Goal: Use online tool/utility: Utilize a website feature to perform a specific function

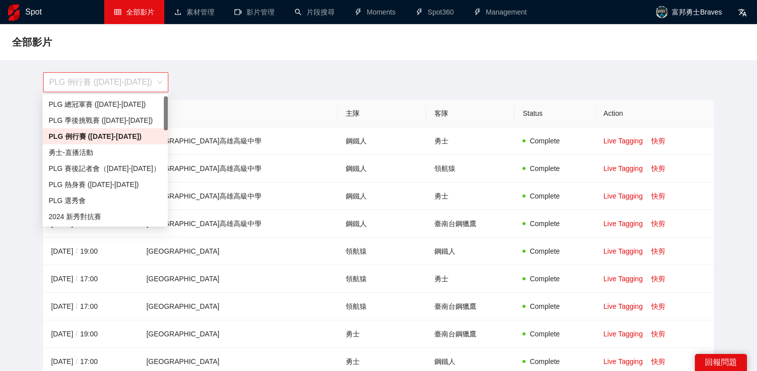
click at [141, 86] on span "PLG 例行賽 ([DATE]-[DATE])" at bounding box center [105, 82] width 113 height 19
click at [131, 123] on div "PLG 季後挑戰賽 ([DATE]-[DATE])" at bounding box center [105, 120] width 113 height 11
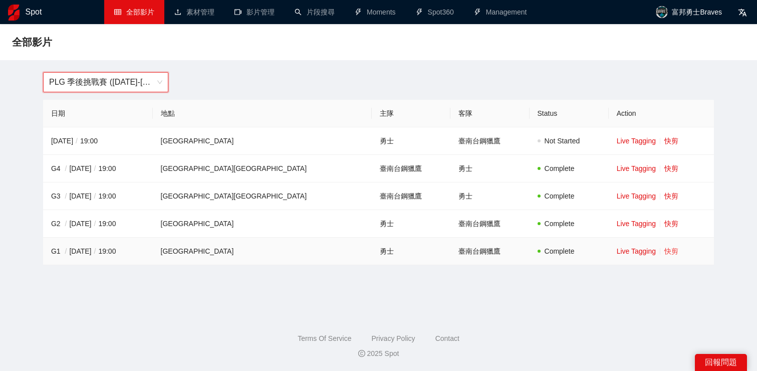
click at [664, 255] on link "快剪" at bounding box center [671, 251] width 14 height 8
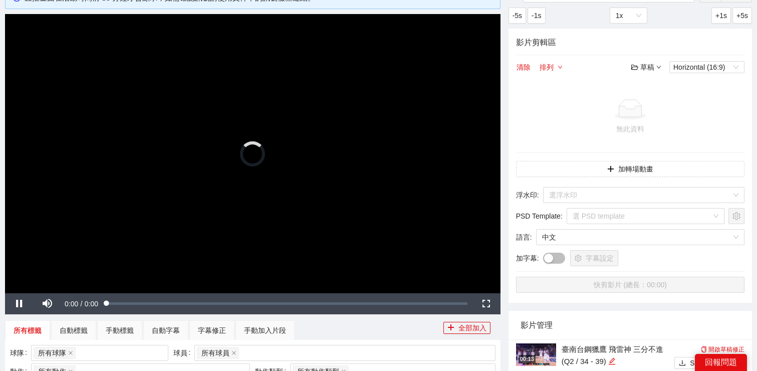
scroll to position [87, 0]
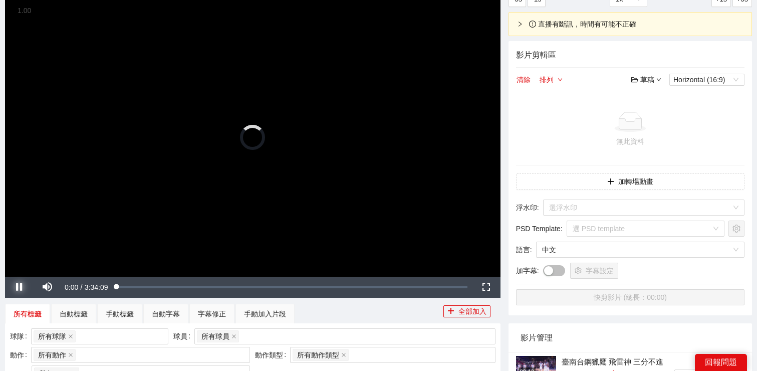
click at [15, 287] on span "Video Player" at bounding box center [19, 287] width 28 height 0
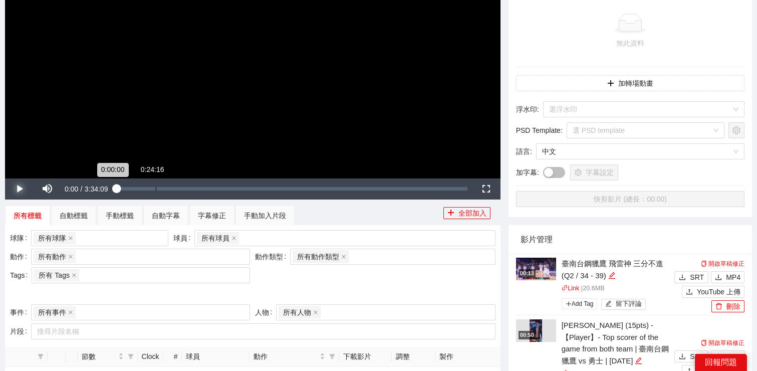
scroll to position [267, 0]
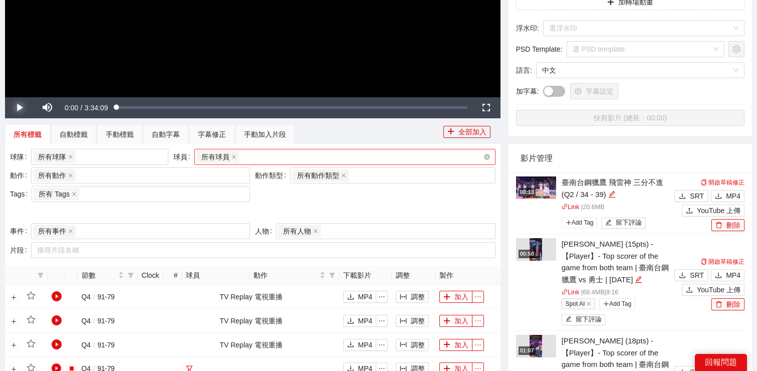
click at [277, 155] on div "所有球員" at bounding box center [340, 157] width 286 height 14
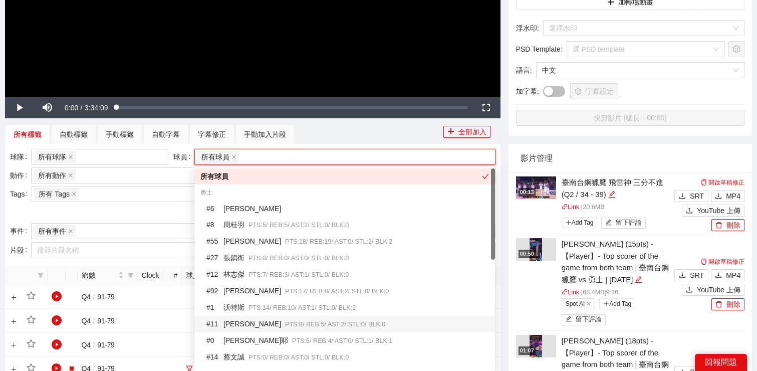
click at [263, 318] on div "# 11 [PERSON_NAME]傑 PTS: 8 / REB: 5 / AST: 2 / STL: 0 / BLK: 0" at bounding box center [347, 324] width 283 height 12
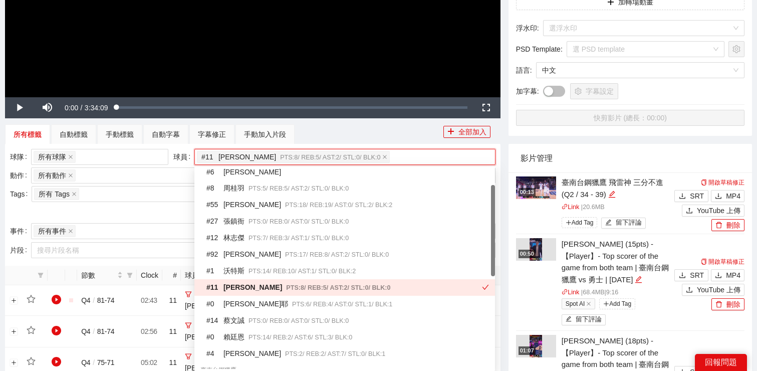
scroll to position [37, 0]
click at [262, 331] on div "# 0 賴廷恩 PTS: 14 / REB: 2 / AST: 6 / STL: 3 / BLK: 0" at bounding box center [347, 337] width 283 height 12
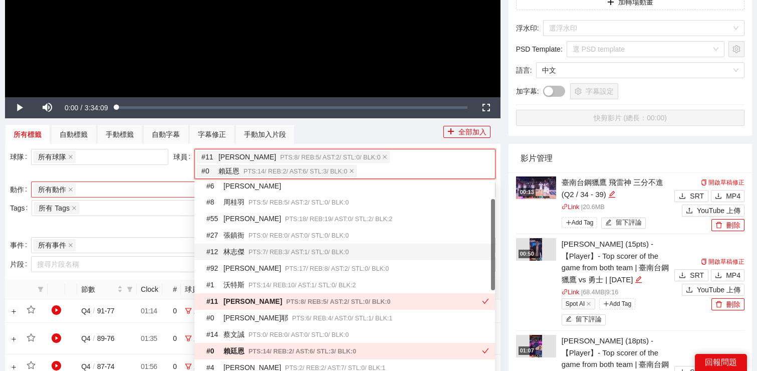
click at [145, 194] on div "所有動作 + 0 ..." at bounding box center [136, 189] width 204 height 14
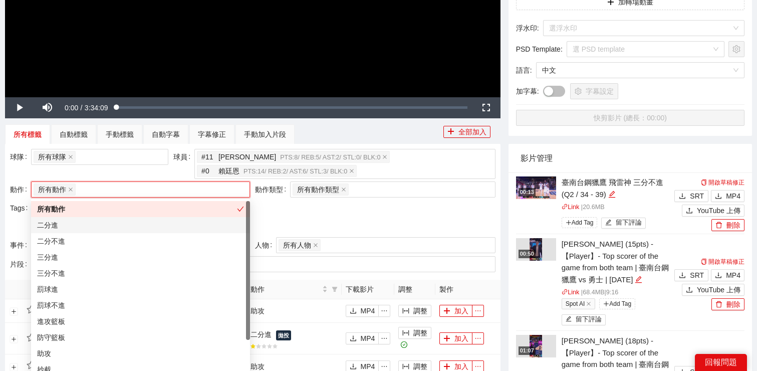
click at [138, 223] on div "二分進" at bounding box center [140, 224] width 207 height 11
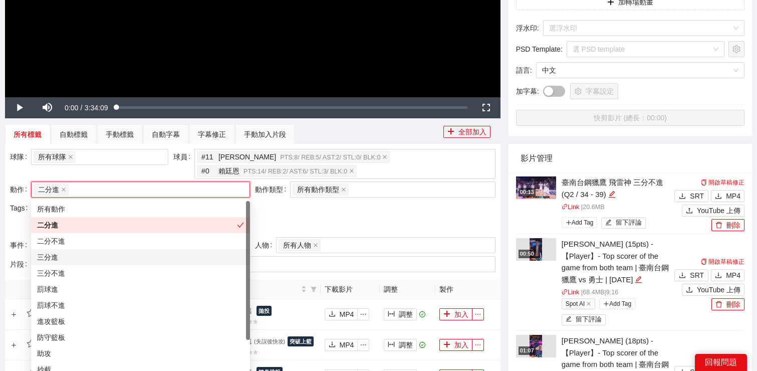
click at [138, 259] on div "三分進" at bounding box center [140, 257] width 207 height 11
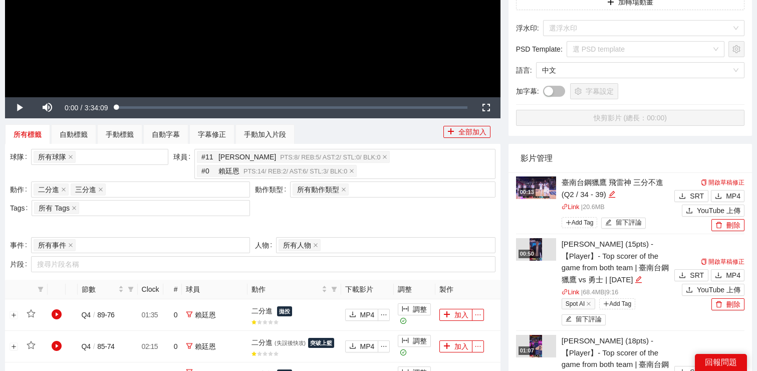
click at [323, 218] on div at bounding box center [252, 226] width 485 height 16
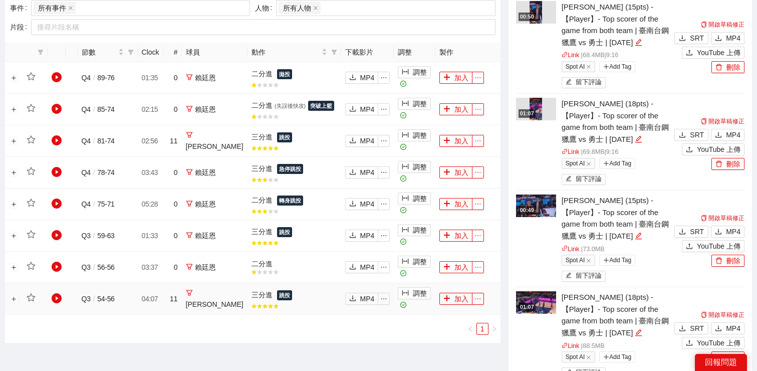
scroll to position [496, 0]
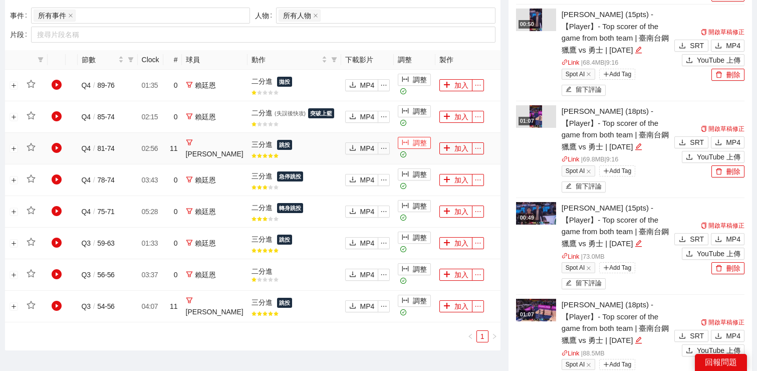
click at [408, 149] on button "調整" at bounding box center [414, 143] width 33 height 12
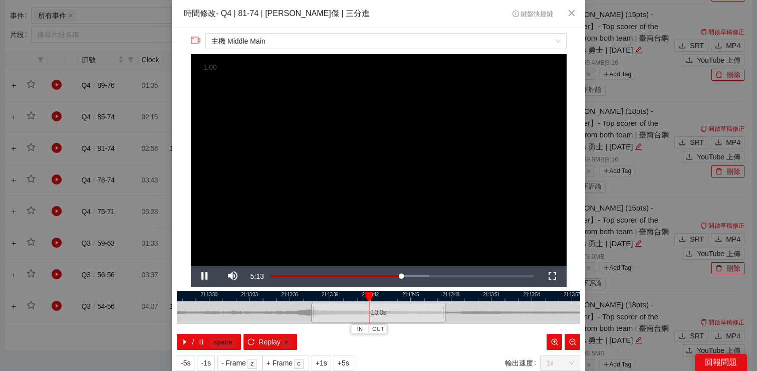
click at [293, 299] on div at bounding box center [378, 296] width 403 height 11
click at [274, 301] on div at bounding box center [378, 296] width 403 height 11
click at [200, 276] on span "Video Player" at bounding box center [205, 276] width 28 height 0
click at [201, 276] on span "Video Player" at bounding box center [205, 276] width 28 height 0
click at [571, 15] on icon "close" at bounding box center [572, 13] width 8 height 8
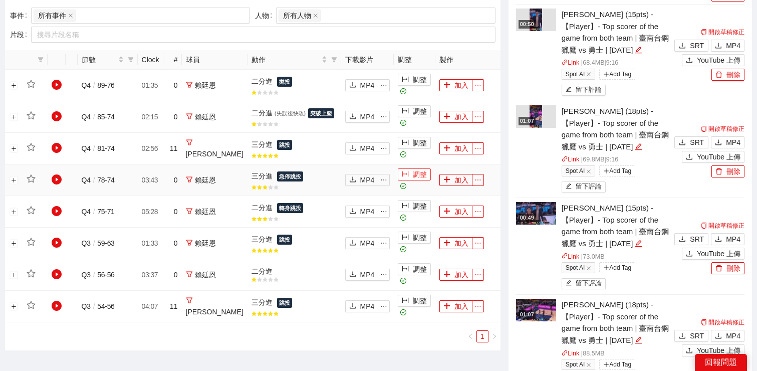
click at [405, 179] on button "調整" at bounding box center [414, 174] width 33 height 12
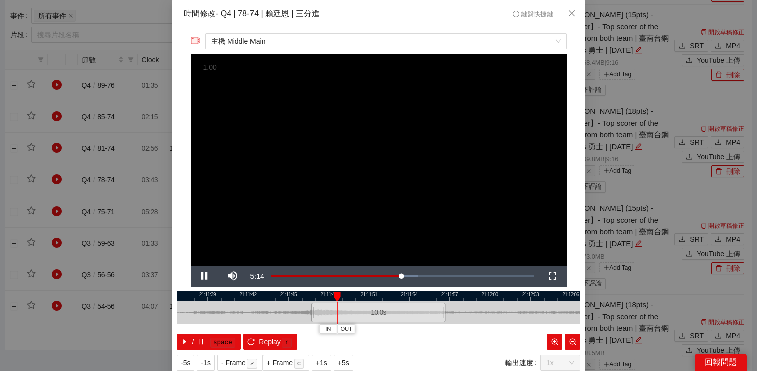
click at [253, 296] on div at bounding box center [378, 296] width 403 height 11
click at [202, 276] on span "Video Player" at bounding box center [205, 276] width 28 height 0
click at [203, 276] on span "Video Player" at bounding box center [205, 276] width 28 height 0
click at [333, 41] on span "主機 Middle Main" at bounding box center [385, 41] width 349 height 15
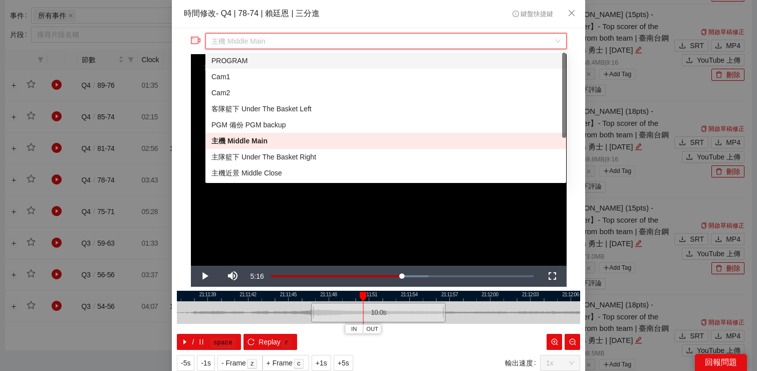
click at [331, 61] on div "PROGRAM" at bounding box center [385, 60] width 349 height 11
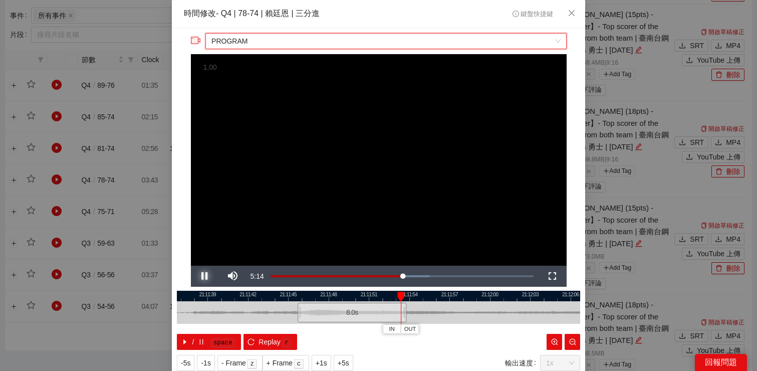
click at [207, 276] on span "Video Player" at bounding box center [205, 276] width 28 height 0
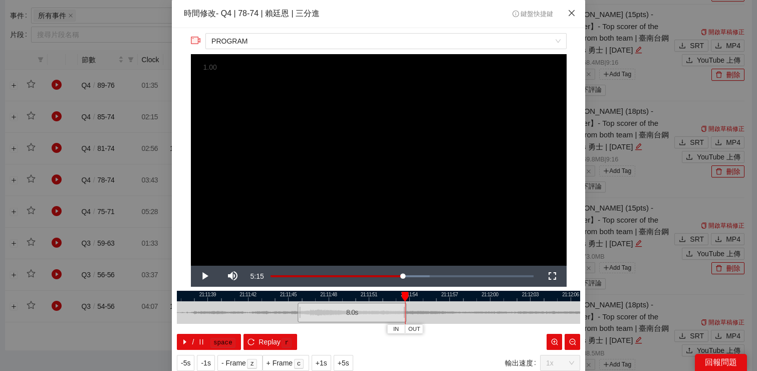
click at [574, 13] on icon "close" at bounding box center [572, 13] width 8 height 8
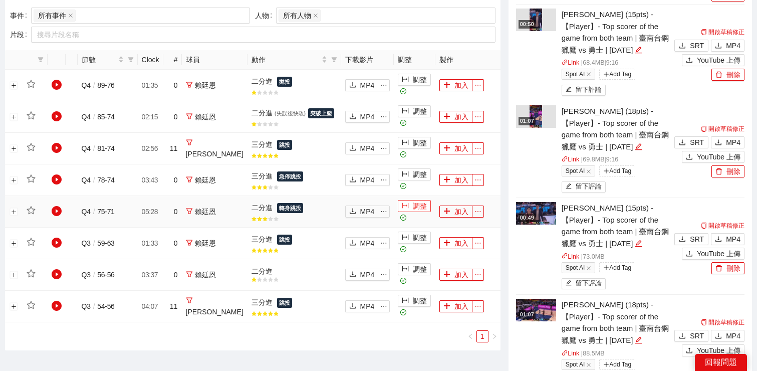
click at [412, 209] on button "調整" at bounding box center [414, 206] width 33 height 12
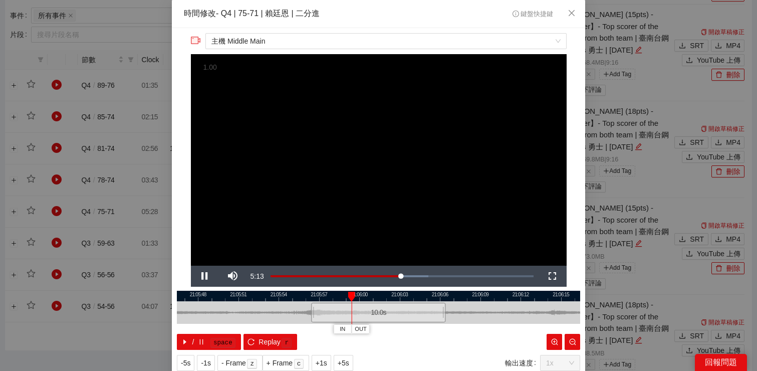
click at [278, 302] on div at bounding box center [378, 312] width 403 height 23
click at [205, 276] on span "Video Player" at bounding box center [205, 276] width 28 height 0
click at [572, 12] on icon "close" at bounding box center [572, 13] width 6 height 6
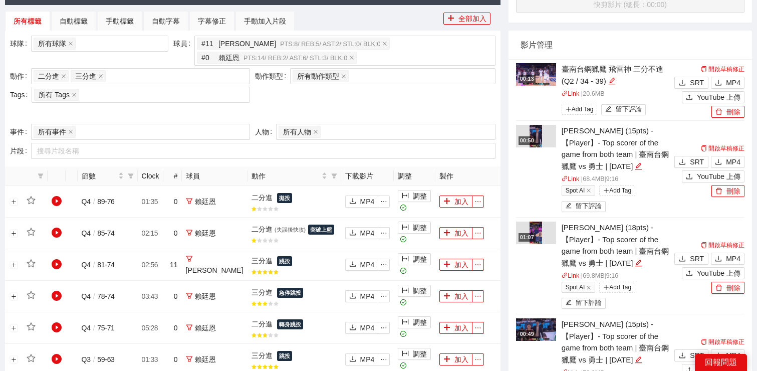
scroll to position [379, 0]
